Goal: Check status: Check status

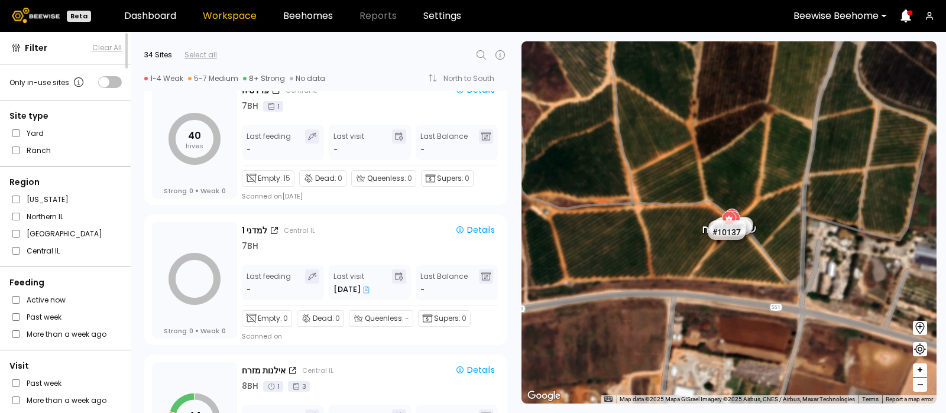
scroll to position [1421, 0]
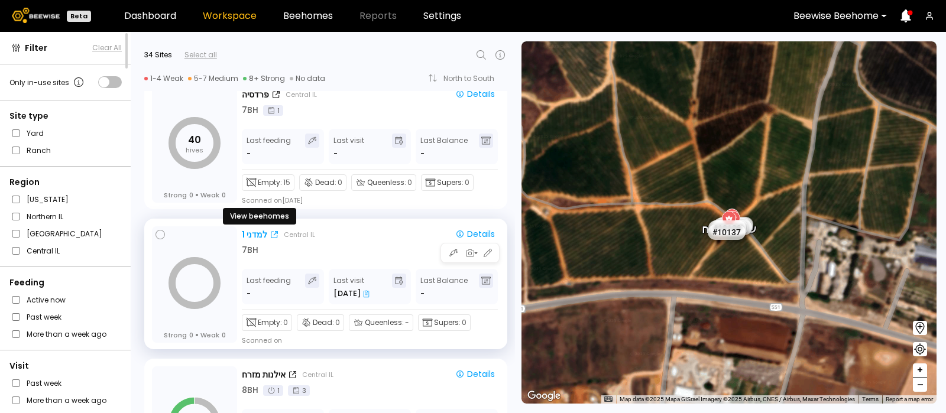
click at [257, 237] on div "למדני 1" at bounding box center [254, 235] width 25 height 12
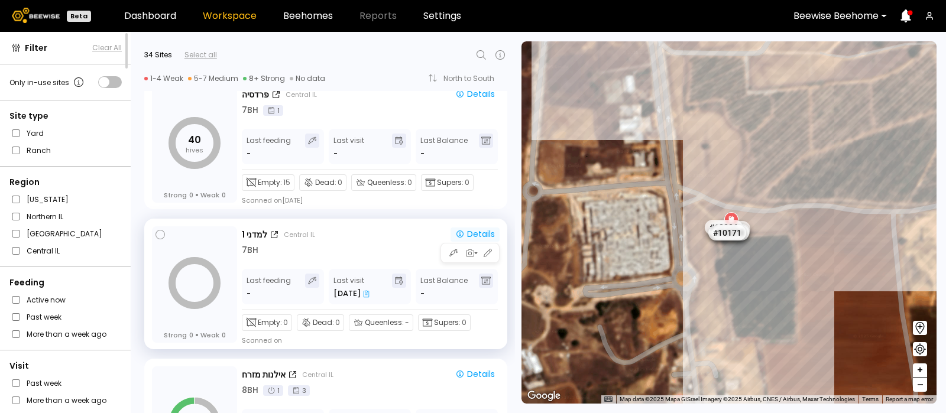
click at [481, 235] on div "Details" at bounding box center [475, 234] width 40 height 11
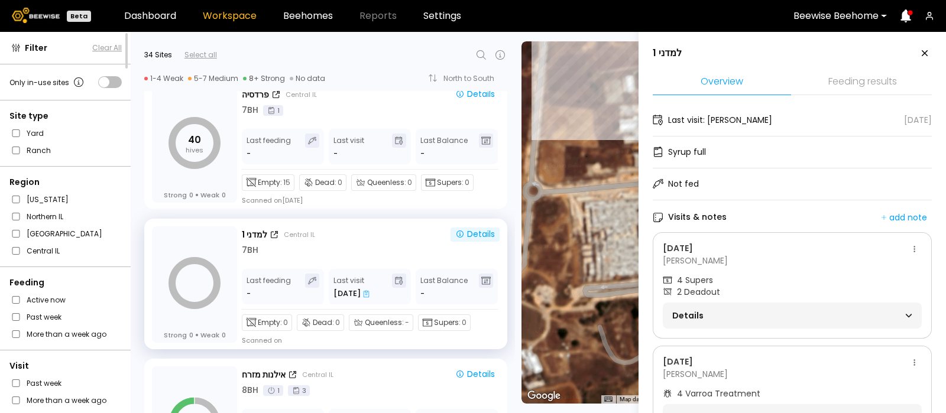
click at [867, 79] on li "Feeding results" at bounding box center [862, 82] width 138 height 25
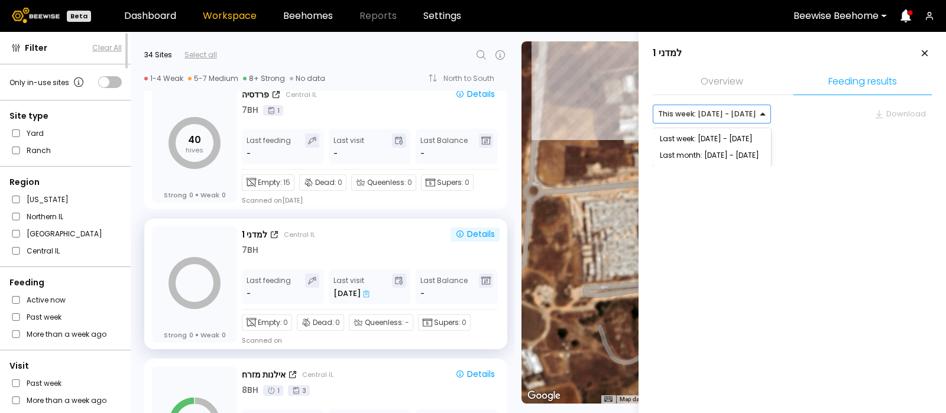
click at [766, 109] on div at bounding box center [770, 113] width 9 height 9
click at [743, 140] on div "Last week: [DATE] - [DATE]" at bounding box center [712, 138] width 104 height 7
click at [766, 109] on div at bounding box center [770, 113] width 9 height 9
click at [750, 154] on div "Last month: [DATE] - [DATE]" at bounding box center [712, 155] width 104 height 7
click at [772, 106] on div at bounding box center [776, 114] width 9 height 18
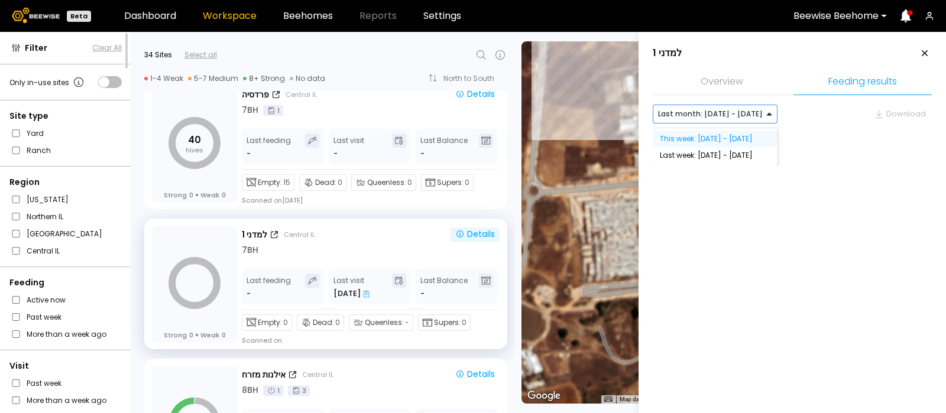
click at [733, 138] on div "This week: [DATE] - [DATE]" at bounding box center [715, 138] width 111 height 7
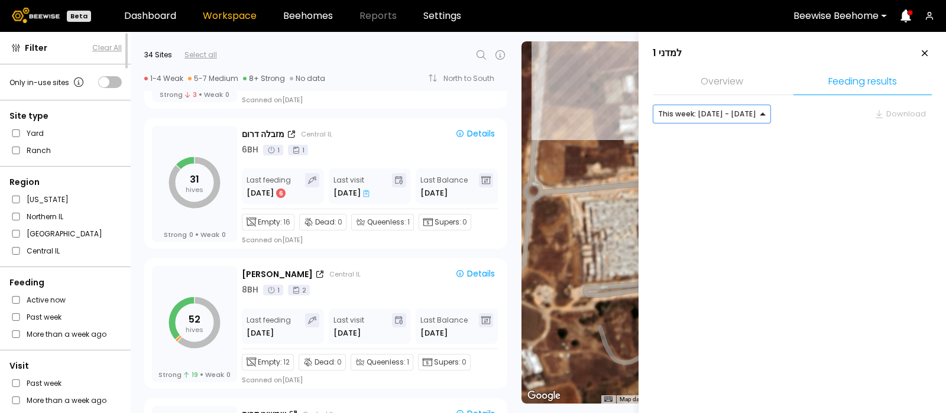
scroll to position [3626, 0]
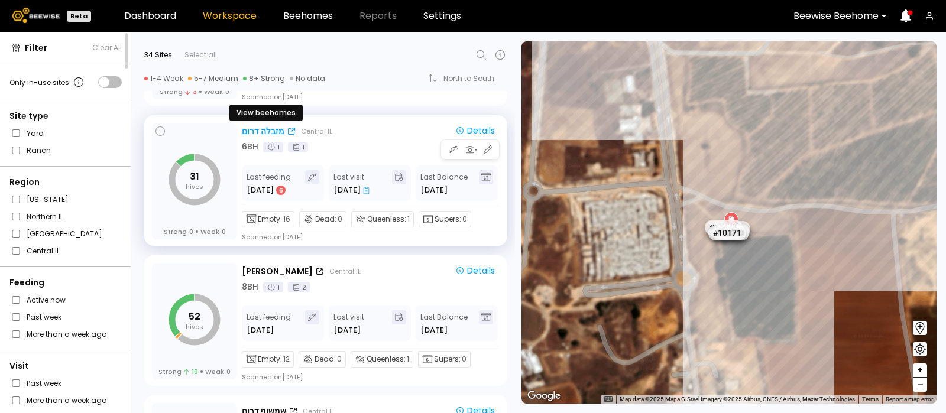
click at [257, 126] on div "מזבלה דרום" at bounding box center [263, 131] width 43 height 12
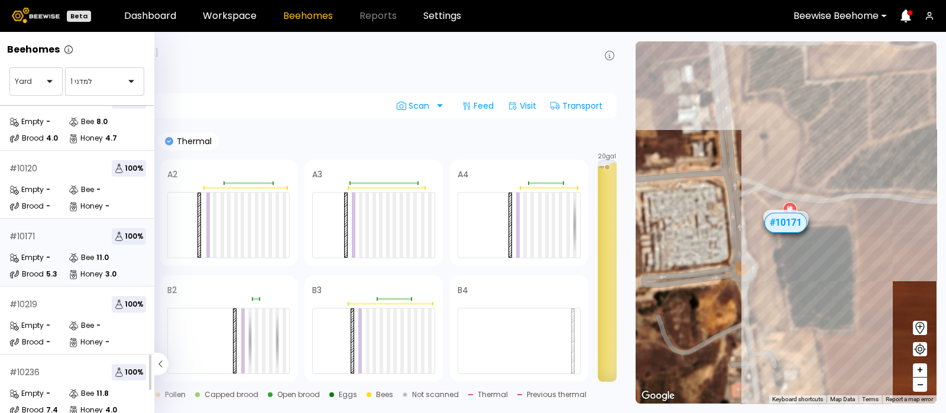
scroll to position [174, 0]
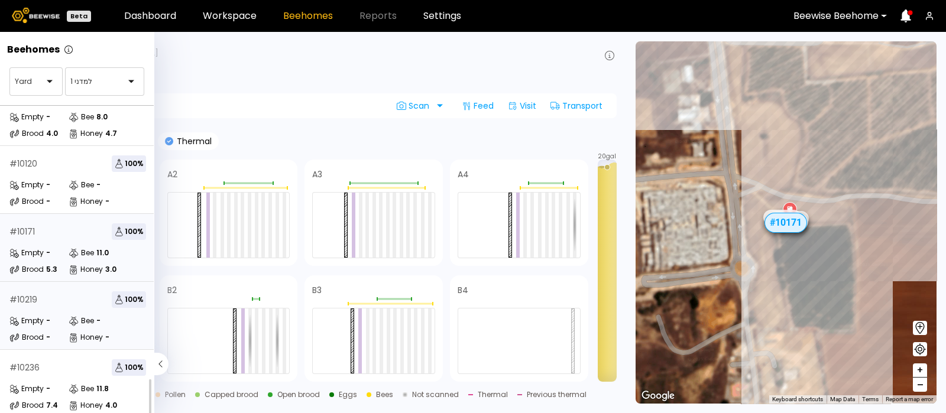
click at [53, 315] on div "Empty -" at bounding box center [38, 321] width 59 height 12
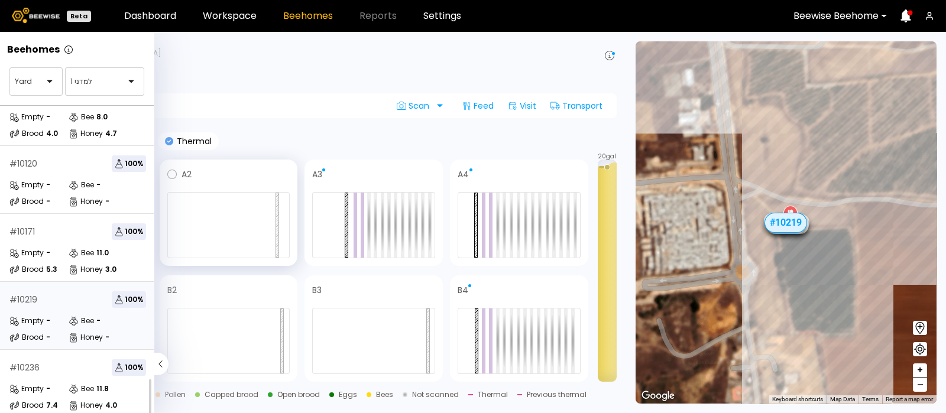
scroll to position [142, 0]
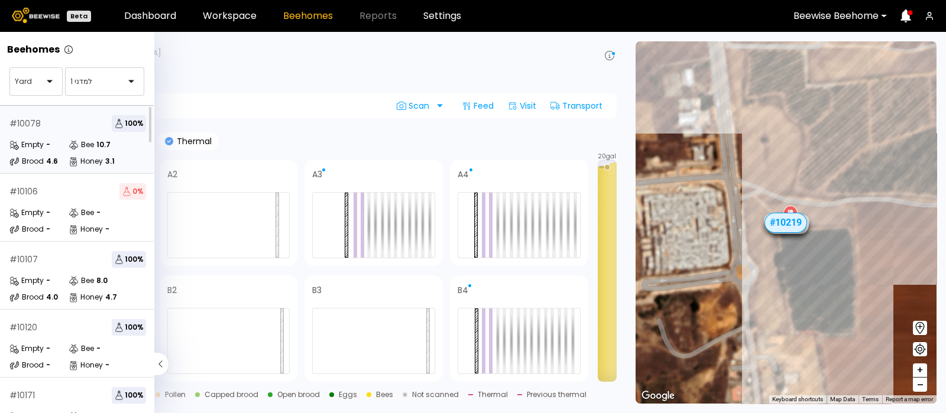
click at [93, 122] on div "# 10078 100 %" at bounding box center [77, 123] width 137 height 17
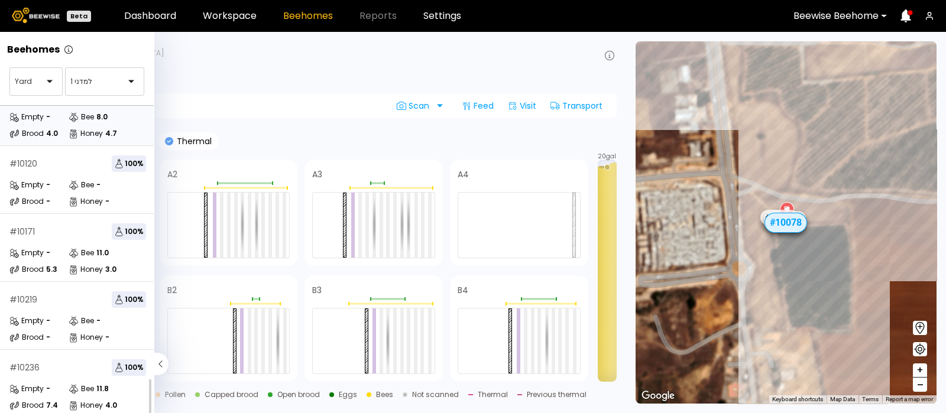
scroll to position [174, 0]
click at [68, 291] on div "# 10219 100 %" at bounding box center [77, 299] width 137 height 17
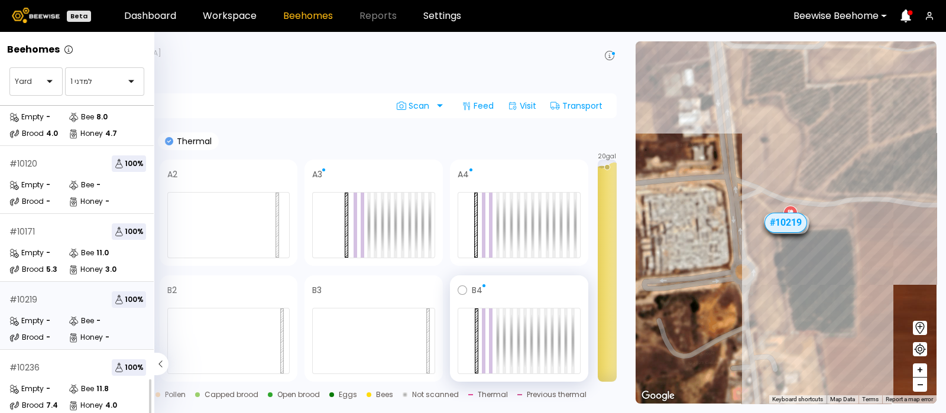
scroll to position [142, 0]
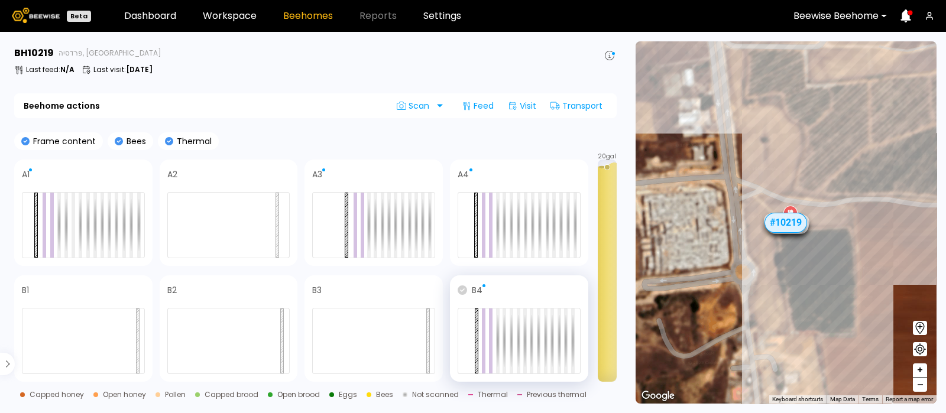
click at [464, 290] on icon at bounding box center [462, 290] width 9 height 9
click at [474, 102] on div "Feed" at bounding box center [477, 105] width 41 height 19
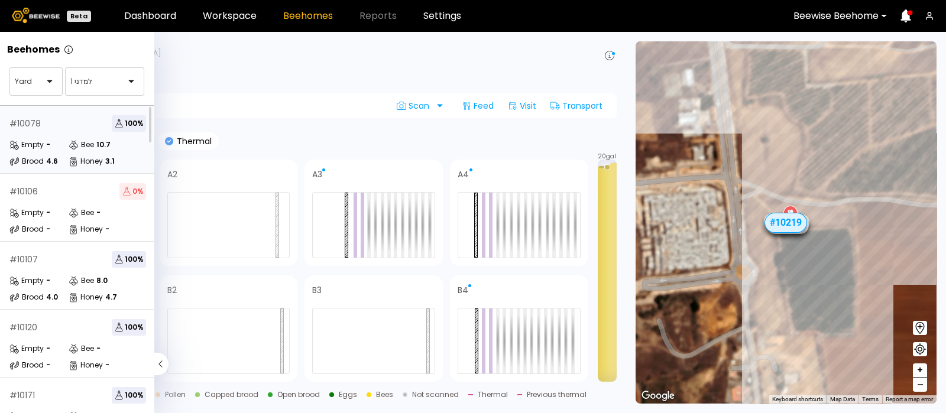
click at [60, 139] on div "Empty -" at bounding box center [38, 145] width 59 height 12
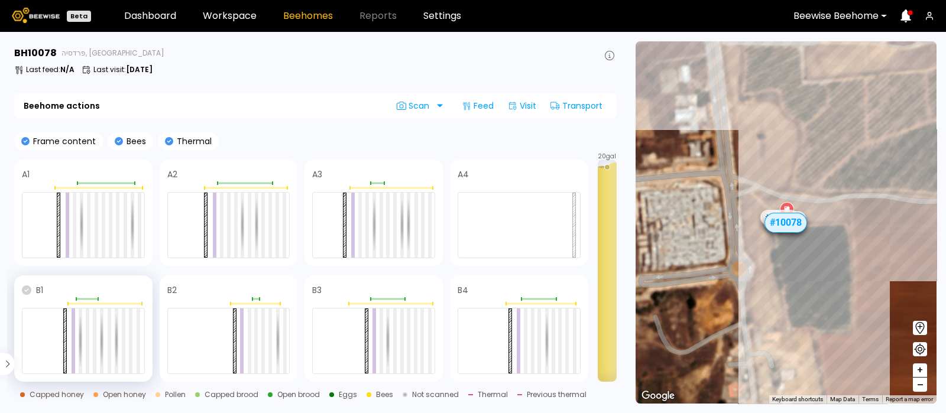
click at [28, 286] on icon at bounding box center [26, 290] width 9 height 9
click at [477, 99] on div "Feed" at bounding box center [477, 105] width 41 height 19
